Goal: Task Accomplishment & Management: Manage account settings

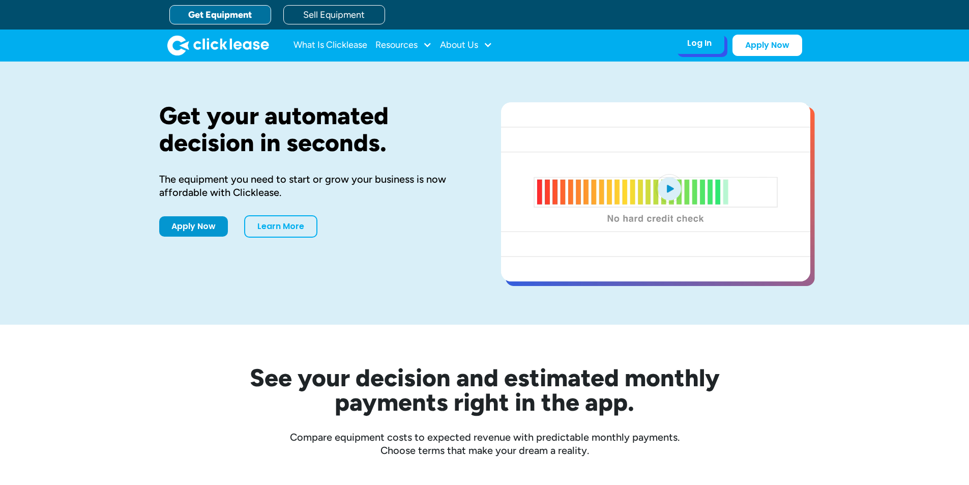
click at [694, 43] on div "Log In" at bounding box center [700, 43] width 24 height 10
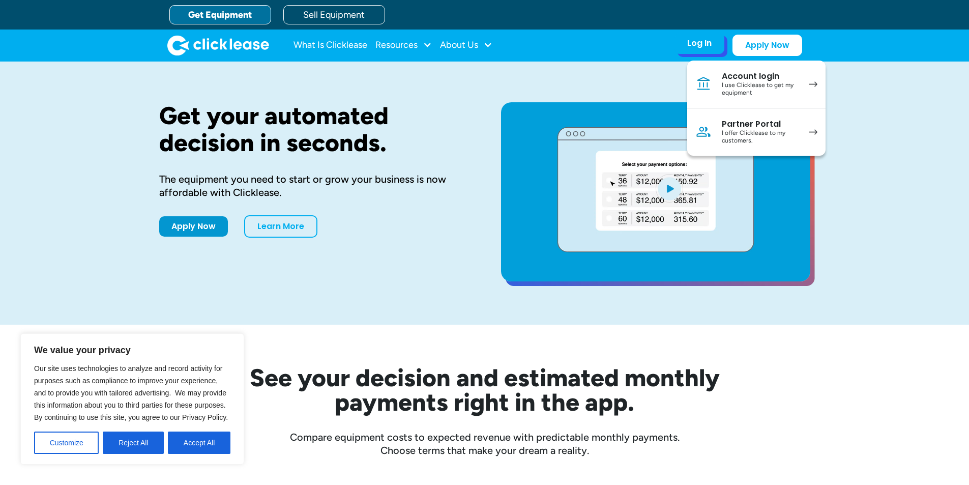
click at [736, 84] on div "I use Clicklease to get my equipment" at bounding box center [760, 89] width 77 height 16
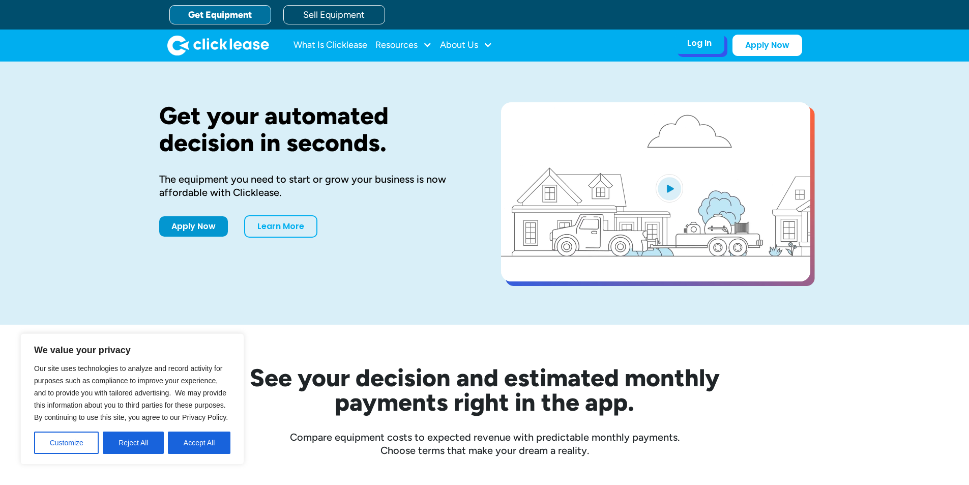
click at [698, 49] on div "Log In Account login I use Clicklease to get my equipment Partner Portal I offe…" at bounding box center [700, 43] width 50 height 21
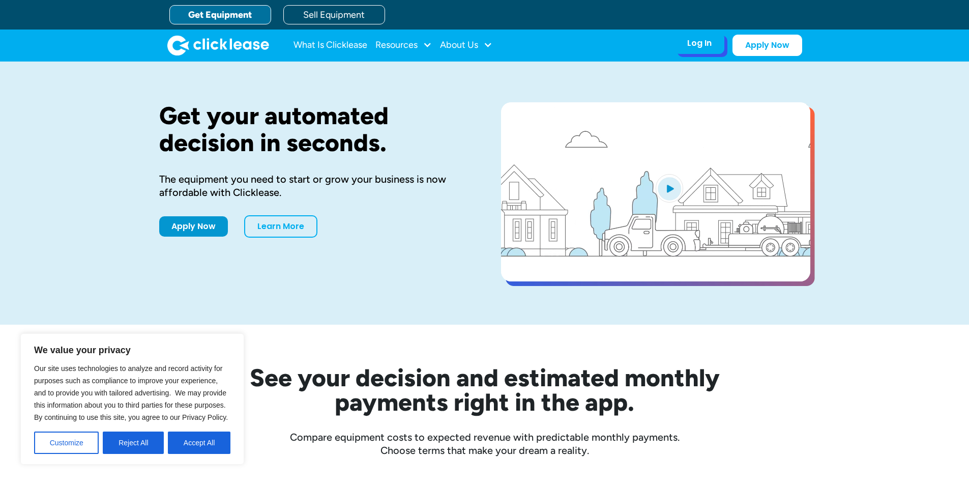
click at [695, 40] on div "Log In" at bounding box center [700, 43] width 24 height 10
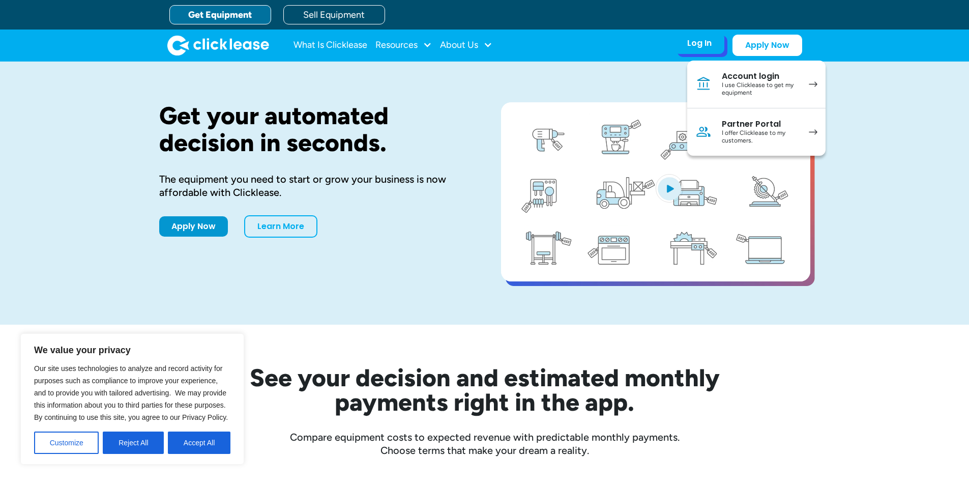
click at [743, 81] on div "I use Clicklease to get my equipment" at bounding box center [760, 89] width 77 height 16
